Goal: Task Accomplishment & Management: Manage account settings

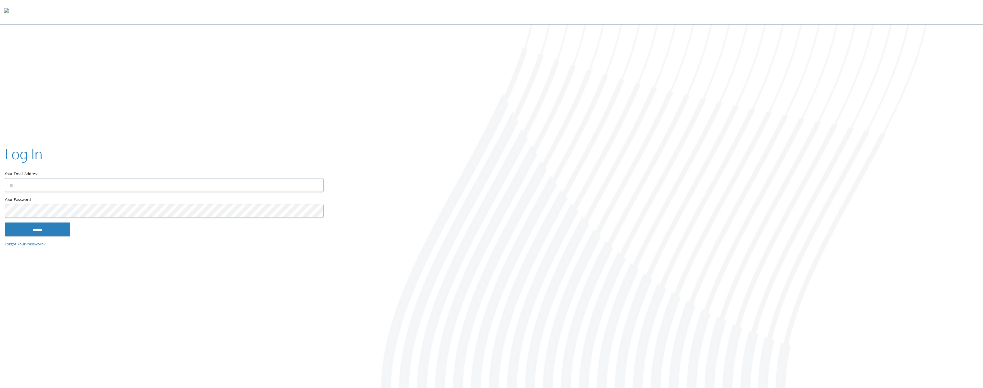
type input "**********"
click at [43, 230] on input "******" at bounding box center [38, 230] width 66 height 14
type input "**********"
